Goal: Task Accomplishment & Management: Complete application form

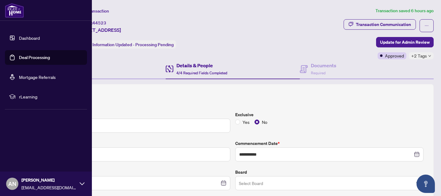
click at [31, 55] on link "Deal Processing" at bounding box center [34, 58] width 31 height 6
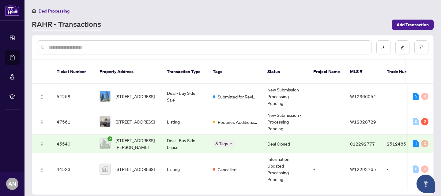
click at [147, 13] on div "Deal Processing" at bounding box center [232, 10] width 401 height 7
click at [406, 28] on span "Add Transaction" at bounding box center [412, 25] width 32 height 10
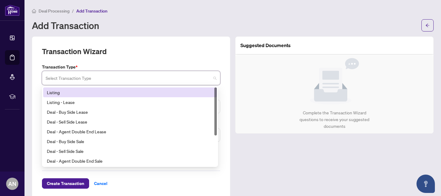
click at [69, 82] on input "search" at bounding box center [128, 78] width 165 height 13
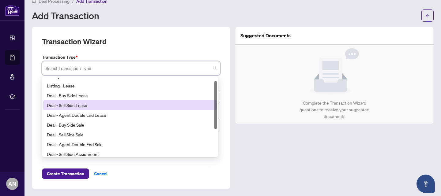
scroll to position [5, 0]
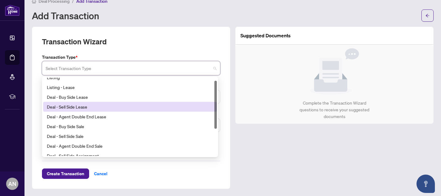
click at [90, 110] on div "Deal - Sell Side Lease" at bounding box center [129, 107] width 173 height 10
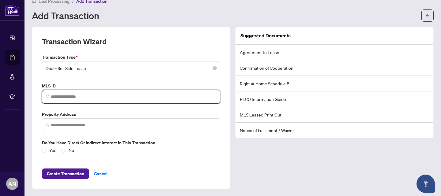
paste input "*********"
type input "*********"
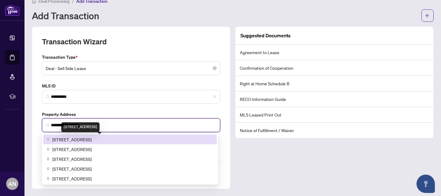
click at [91, 137] on span "[STREET_ADDRESS]" at bounding box center [71, 139] width 39 height 7
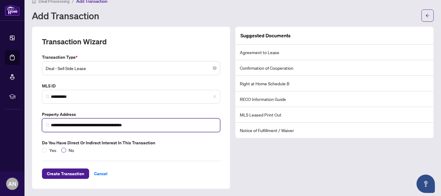
type input "**********"
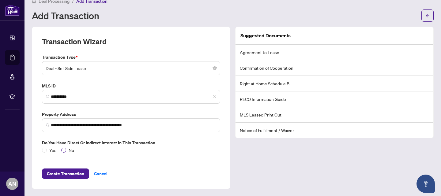
click at [67, 149] on span "No" at bounding box center [71, 150] width 10 height 7
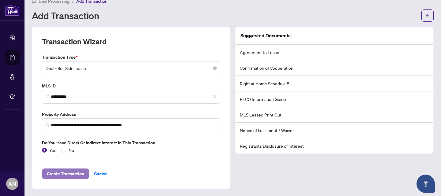
click at [61, 174] on span "Create Transaction" at bounding box center [65, 174] width 37 height 10
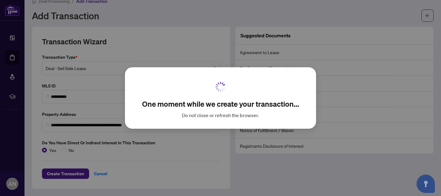
scroll to position [2, 0]
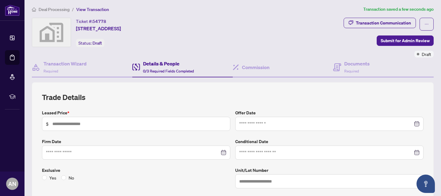
click at [252, 18] on div "Ticket #: 54778 [STREET_ADDRESS] Status: Draft" at bounding box center [186, 32] width 309 height 29
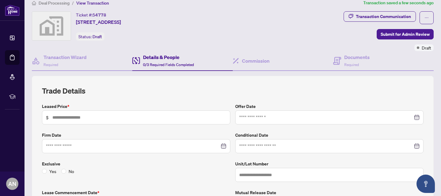
scroll to position [7, 0]
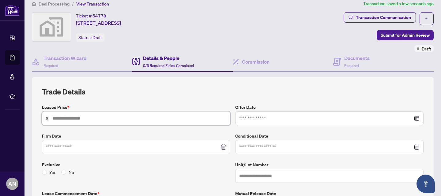
click at [188, 119] on input "text" at bounding box center [139, 118] width 174 height 7
type input "*****"
click at [424, 17] on icon "ellipsis" at bounding box center [426, 19] width 4 height 4
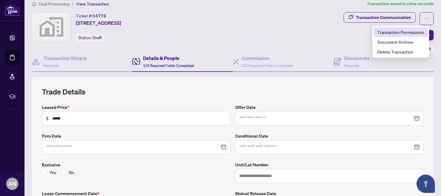
click at [395, 32] on span "Transaction Permissions" at bounding box center [400, 32] width 47 height 7
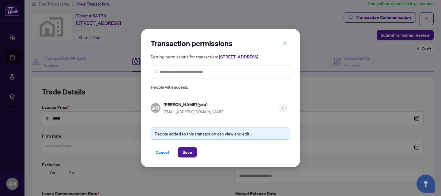
click at [286, 41] on icon "close" at bounding box center [284, 43] width 4 height 4
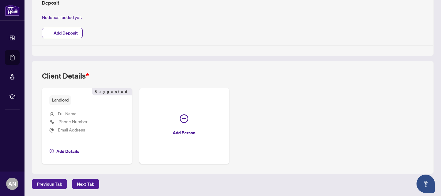
scroll to position [0, 0]
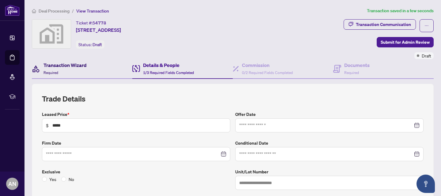
click at [68, 72] on div "Transaction Wizard Required" at bounding box center [64, 68] width 43 height 14
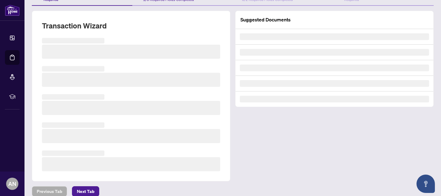
scroll to position [73, 0]
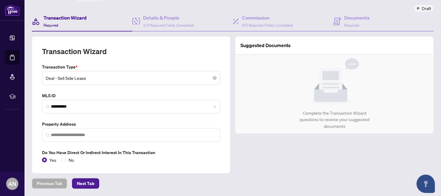
type input "**********"
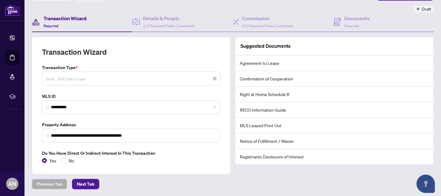
click at [116, 84] on span "Deal - Sell Side Lease" at bounding box center [131, 79] width 171 height 12
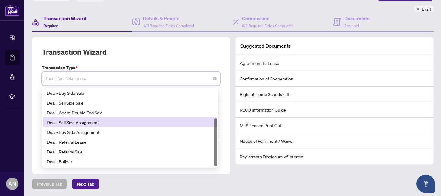
scroll to position [0, 0]
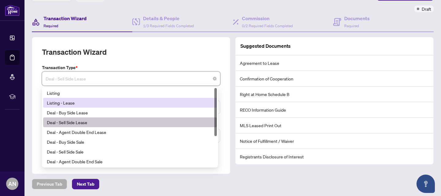
click at [84, 99] on div "Listing - Lease" at bounding box center [130, 102] width 166 height 7
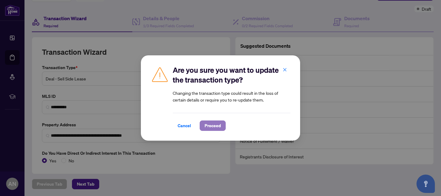
click at [213, 124] on span "Proceed" at bounding box center [212, 126] width 16 height 10
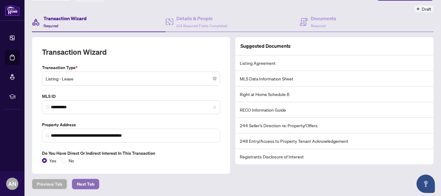
click at [88, 184] on span "Next Tab" at bounding box center [85, 184] width 17 height 10
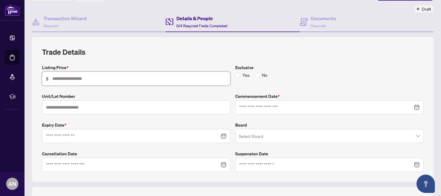
click at [118, 76] on input "text" at bounding box center [139, 78] width 174 height 7
type input "*****"
click at [174, 74] on span "$ *****" at bounding box center [136, 79] width 188 height 14
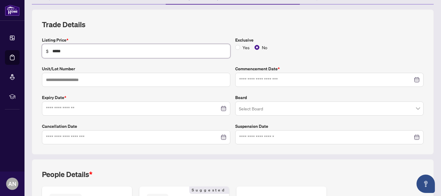
scroll to position [75, 0]
click at [131, 105] on input at bounding box center [132, 108] width 173 height 7
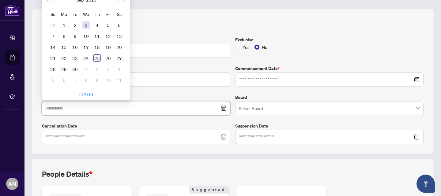
type input "**********"
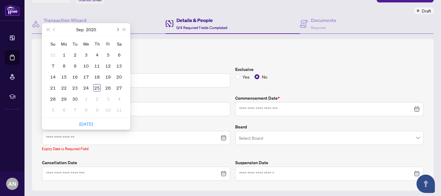
click at [116, 28] on span "Next month (PageDown)" at bounding box center [117, 29] width 3 height 3
type input "**********"
click at [116, 29] on span "Next month (PageDown)" at bounding box center [117, 29] width 3 height 3
type input "**********"
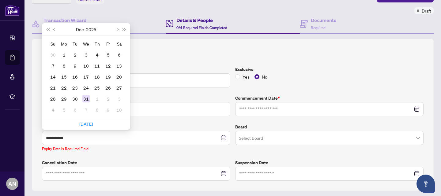
type input "**********"
click at [87, 96] on div "31" at bounding box center [85, 98] width 7 height 7
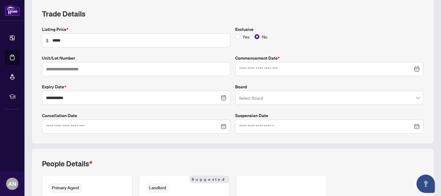
scroll to position [85, 0]
click at [261, 66] on input at bounding box center [325, 68] width 173 height 7
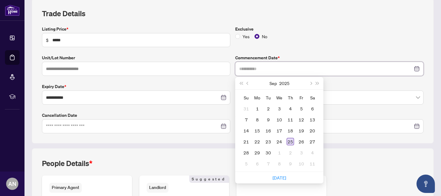
type input "**********"
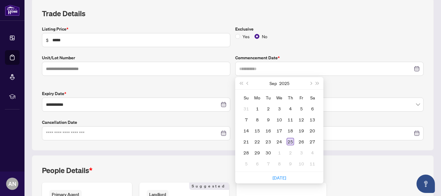
click at [286, 141] on div "25" at bounding box center [289, 141] width 7 height 7
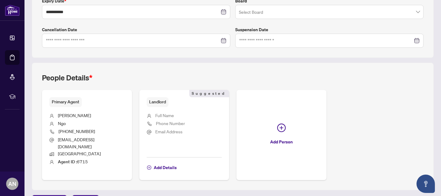
scroll to position [171, 0]
click at [158, 162] on span "Add Details" at bounding box center [165, 167] width 23 height 10
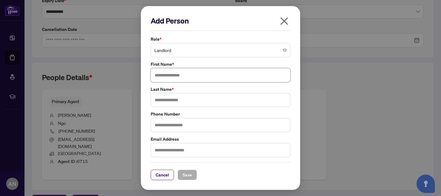
click at [167, 80] on input "text" at bounding box center [221, 75] width 140 height 14
type input "***"
click at [185, 178] on span "Save" at bounding box center [186, 175] width 9 height 10
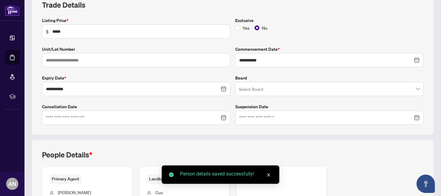
scroll to position [181, 0]
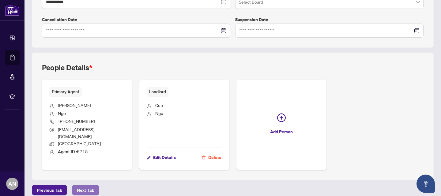
click at [79, 185] on span "Next Tab" at bounding box center [85, 190] width 17 height 10
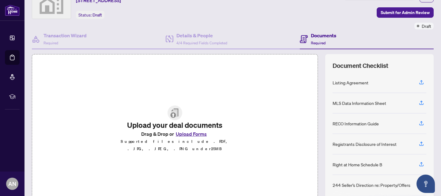
scroll to position [30, 0]
click at [420, 81] on icon "button" at bounding box center [421, 81] width 2 height 3
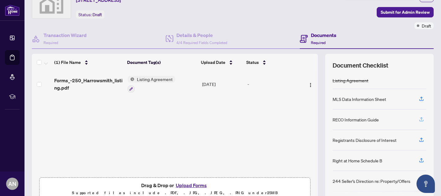
click at [418, 120] on icon "button" at bounding box center [421, 120] width 6 height 6
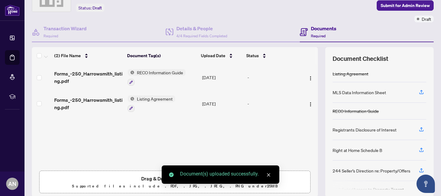
scroll to position [37, 0]
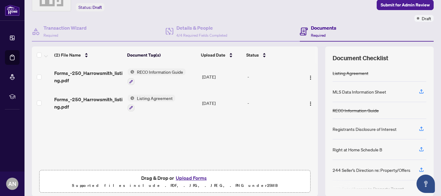
click at [80, 154] on div "Forms_-250_Harrowsmith_listing.pdf RECO Information Guide [DATE] - Forms_-250_H…" at bounding box center [175, 115] width 286 height 103
click at [392, 132] on div "Registrants Disclosure of Interest" at bounding box center [379, 129] width 94 height 20
drag, startPoint x: 409, startPoint y: 130, endPoint x: 415, endPoint y: 129, distance: 6.1
click at [415, 129] on div "Registrants Disclosure of Interest" at bounding box center [379, 129] width 94 height 20
click at [418, 129] on icon "button" at bounding box center [421, 129] width 6 height 6
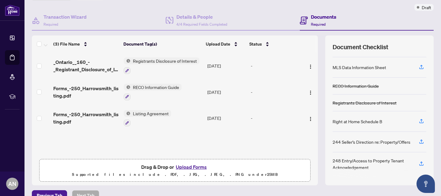
scroll to position [49, 0]
click at [414, 25] on div "Documents Required" at bounding box center [367, 20] width 134 height 20
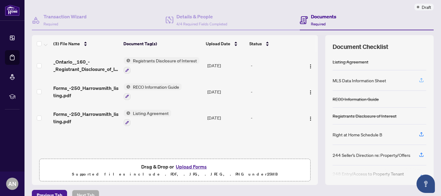
click at [420, 78] on icon "button" at bounding box center [421, 79] width 2 height 3
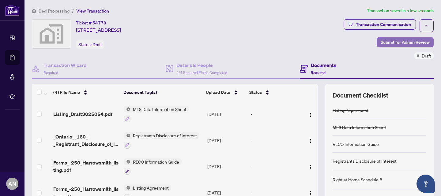
click at [388, 39] on span "Submit for Admin Review" at bounding box center [404, 42] width 49 height 10
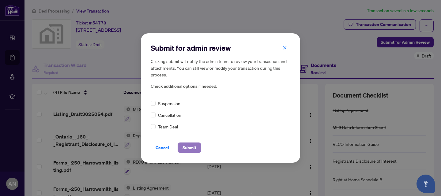
click at [186, 147] on span "Submit" at bounding box center [189, 148] width 14 height 10
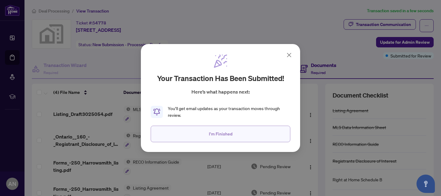
click at [236, 133] on button "I'm Finished" at bounding box center [221, 134] width 140 height 17
